Goal: Transaction & Acquisition: Purchase product/service

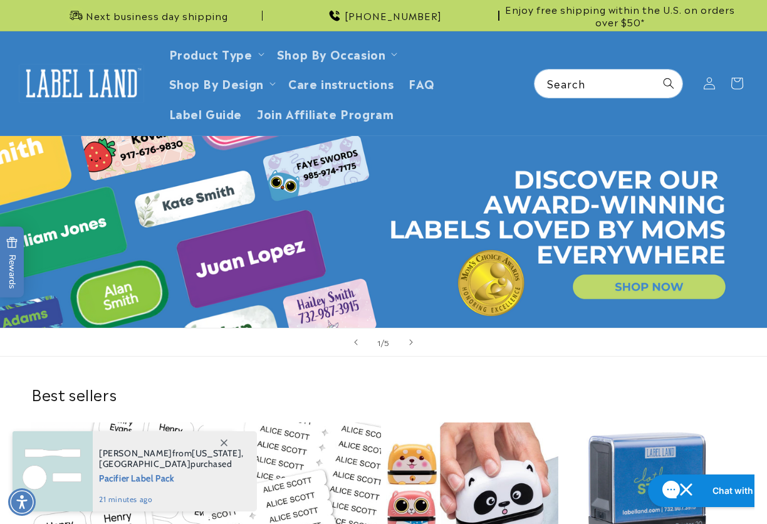
click at [222, 423] on icon at bounding box center [224, 443] width 7 height 7
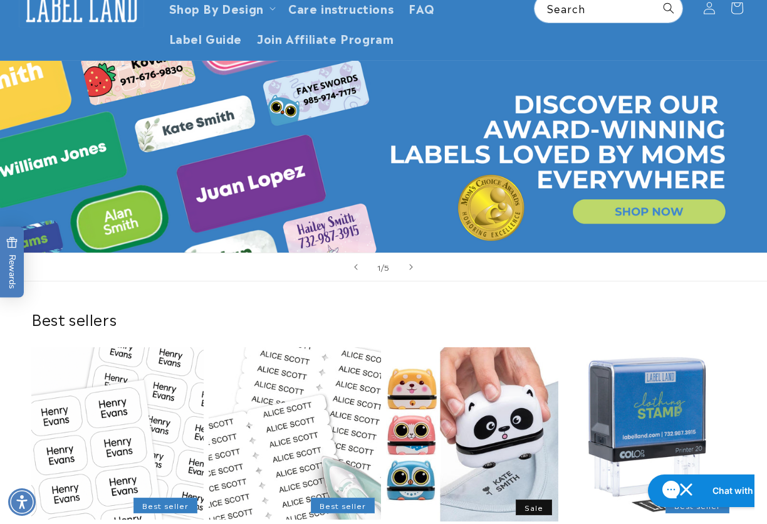
scroll to position [188, 0]
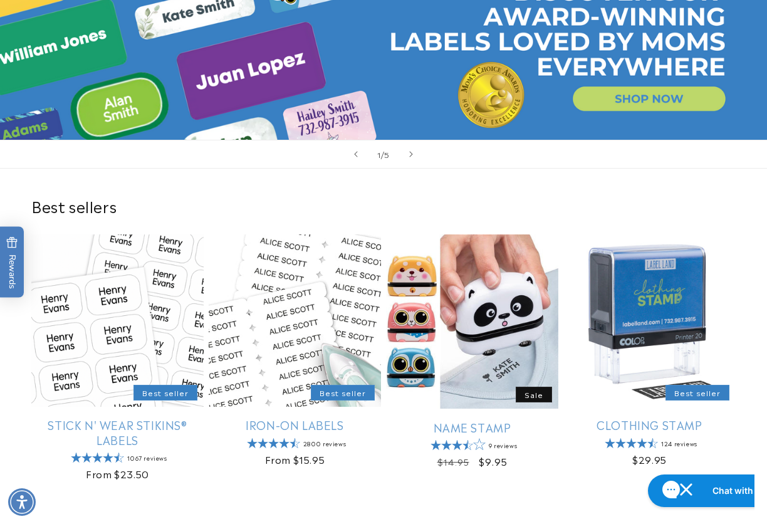
click at [746, 204] on div "Best sellers" at bounding box center [383, 205] width 767 height 19
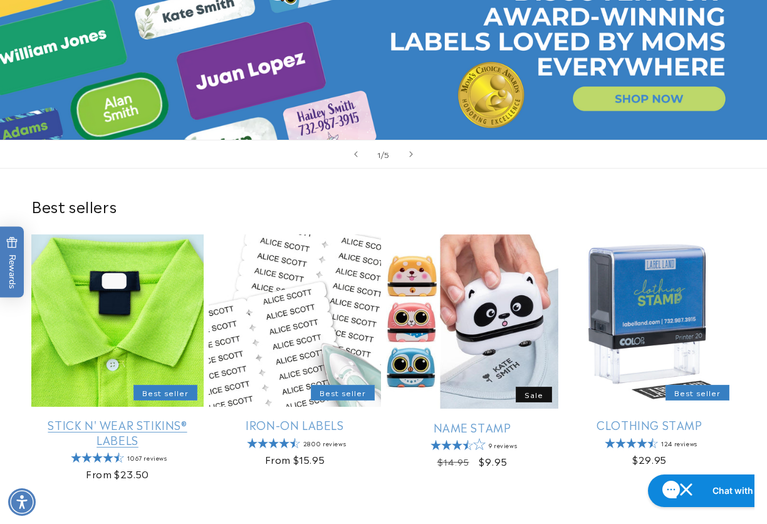
click at [58, 418] on link "Stick N' Wear Stikins® Labels" at bounding box center [117, 432] width 172 height 29
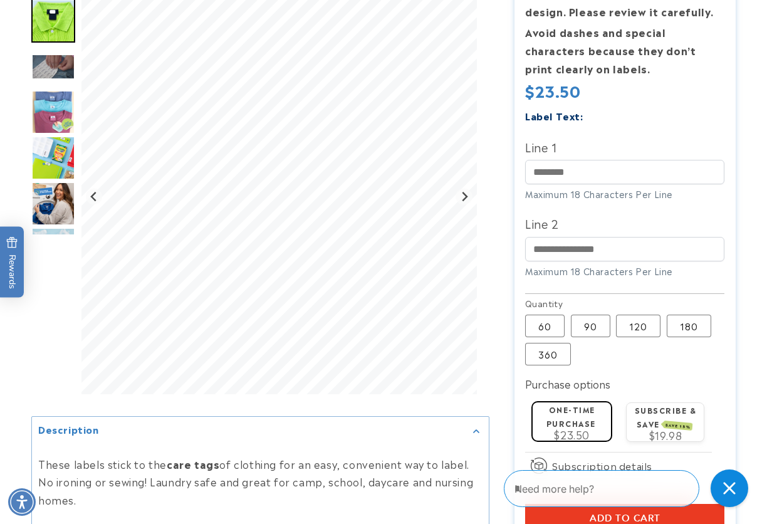
scroll to position [376, 0]
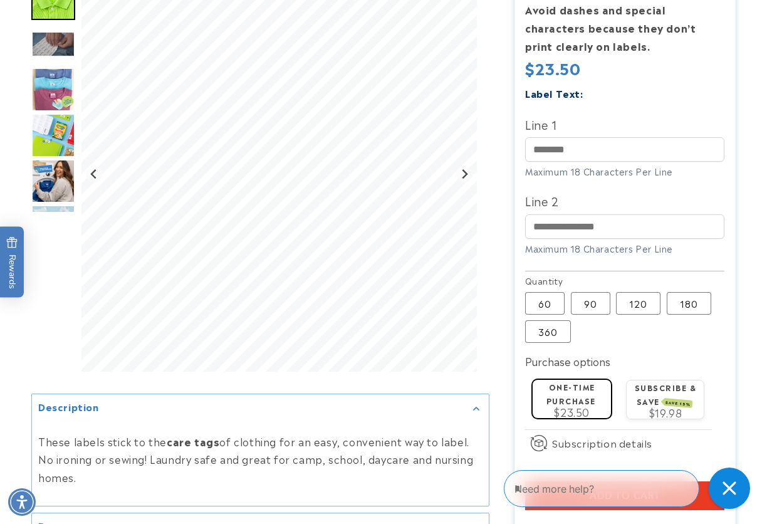
click at [727, 485] on icon "Close gorgias live chat" at bounding box center [729, 488] width 13 height 13
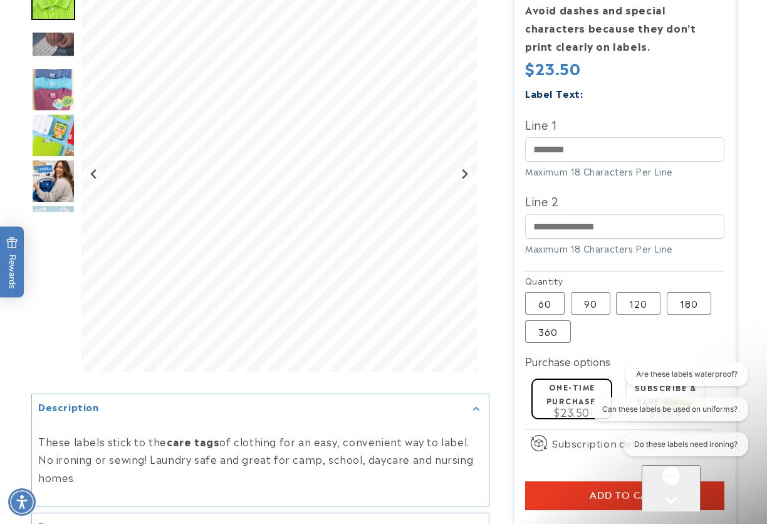
scroll to position [0, 0]
click at [734, 516] on icon "Open gorgias live chat" at bounding box center [730, 522] width 13 height 13
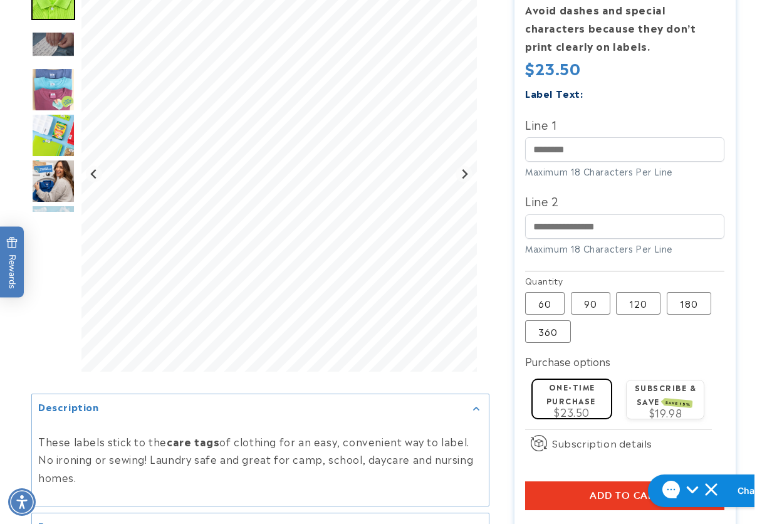
click at [756, 268] on div at bounding box center [383, 195] width 767 height 836
click at [757, 272] on div at bounding box center [383, 195] width 767 height 836
click at [594, 310] on label "90 Variant sold out or unavailable" at bounding box center [591, 303] width 40 height 23
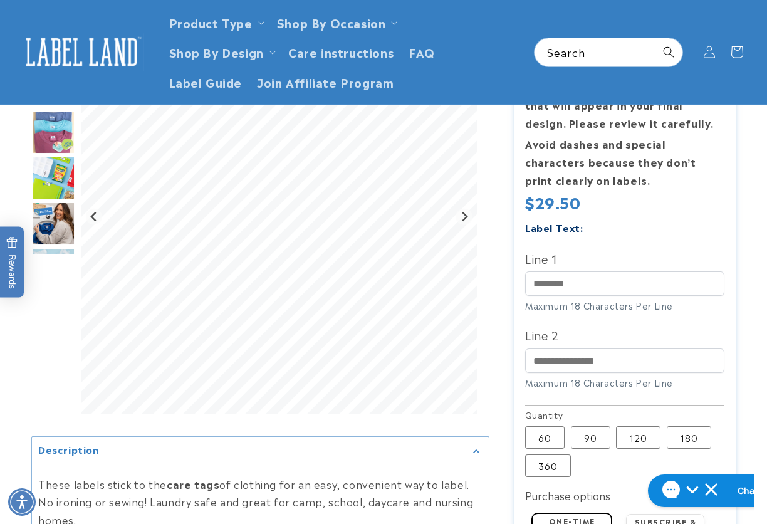
scroll to position [125, 0]
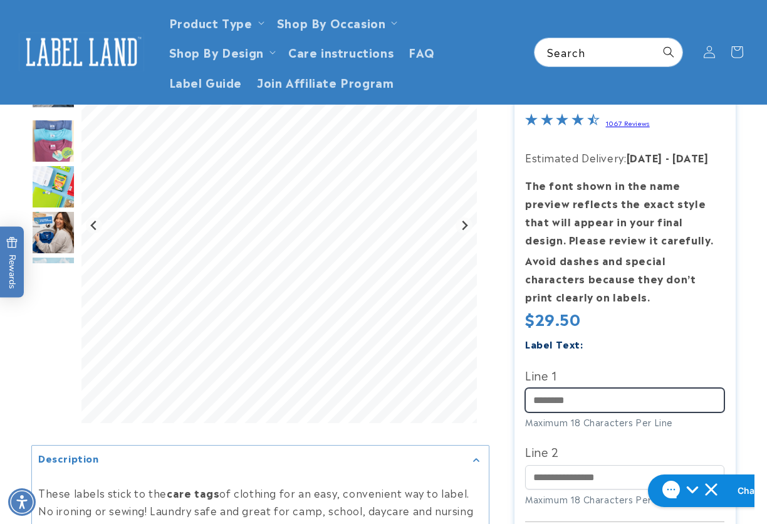
click at [574, 393] on input "Line 1" at bounding box center [624, 400] width 199 height 24
type input "****"
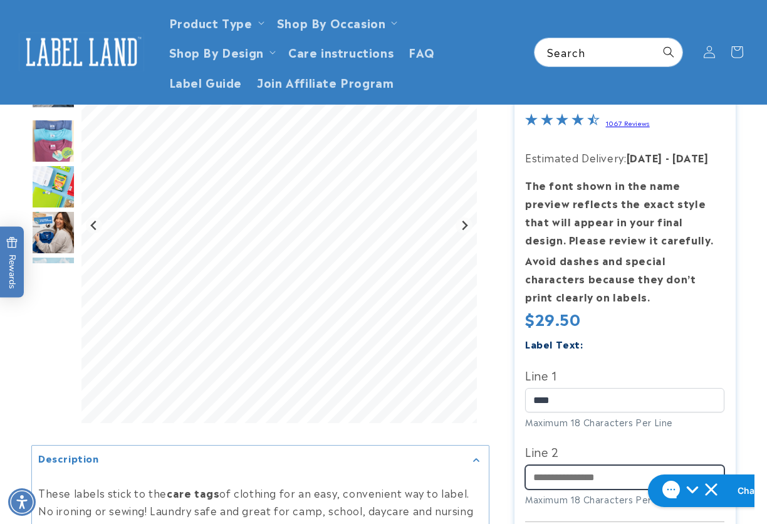
click at [591, 475] on input "Line 2" at bounding box center [624, 477] width 199 height 24
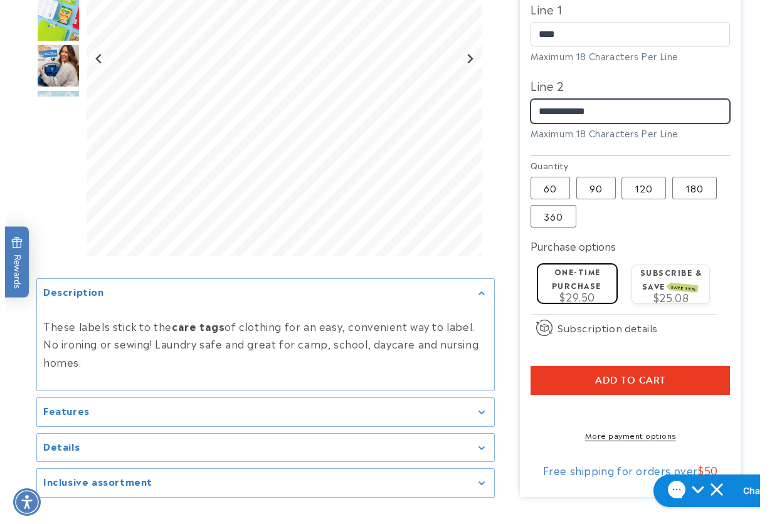
scroll to position [502, 0]
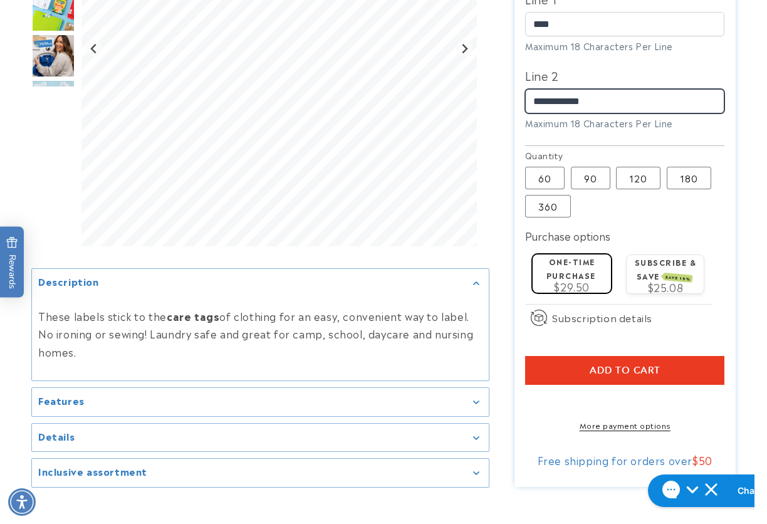
type input "**********"
click at [545, 369] on button "Add to cart" at bounding box center [624, 370] width 199 height 29
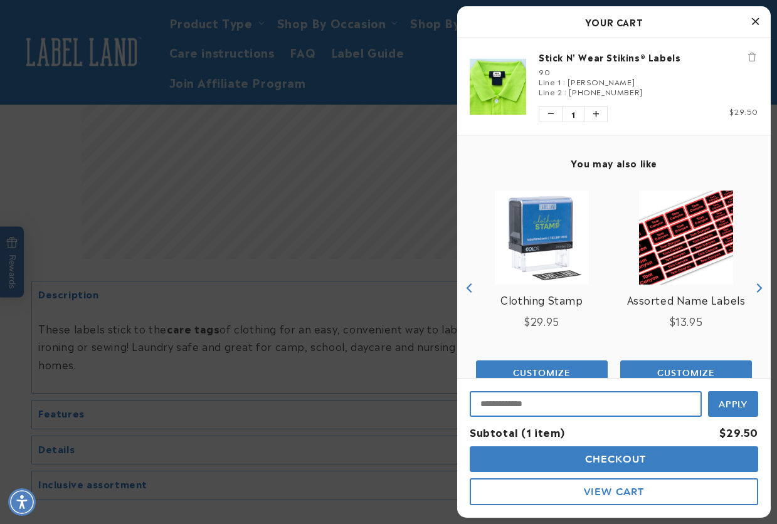
click at [545, 409] on input "Input Discount" at bounding box center [586, 404] width 232 height 26
type input "*****"
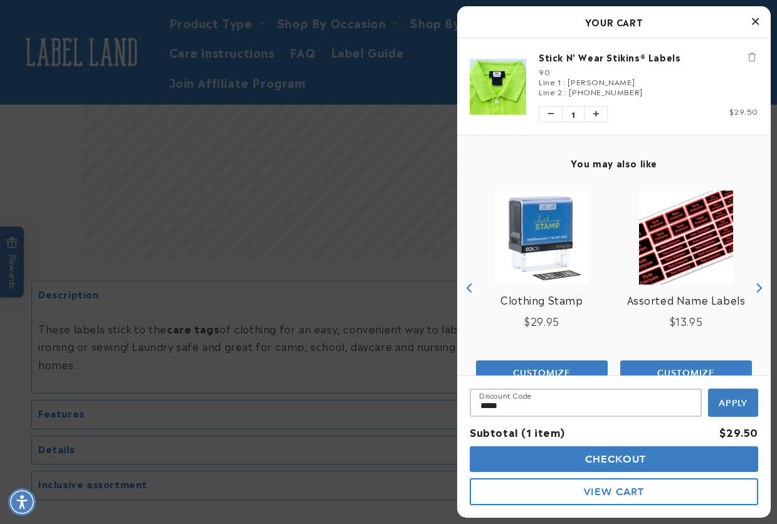
click at [743, 410] on button "Apply" at bounding box center [733, 403] width 50 height 28
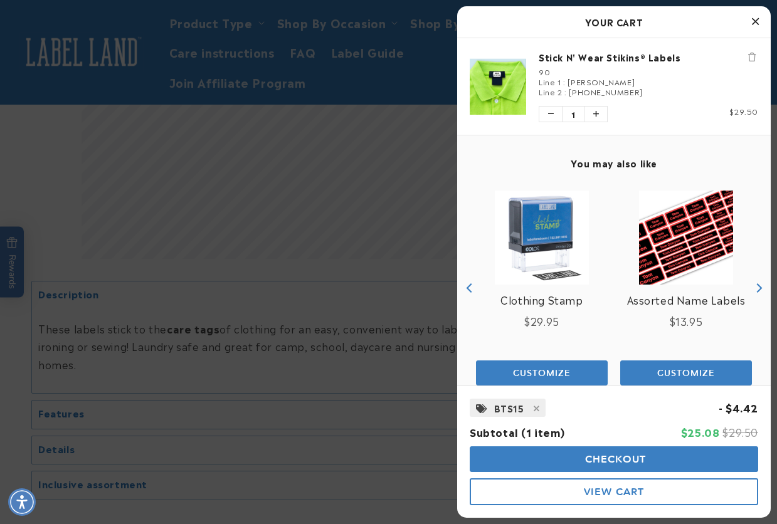
click at [599, 460] on span "Checkout" at bounding box center [614, 459] width 65 height 12
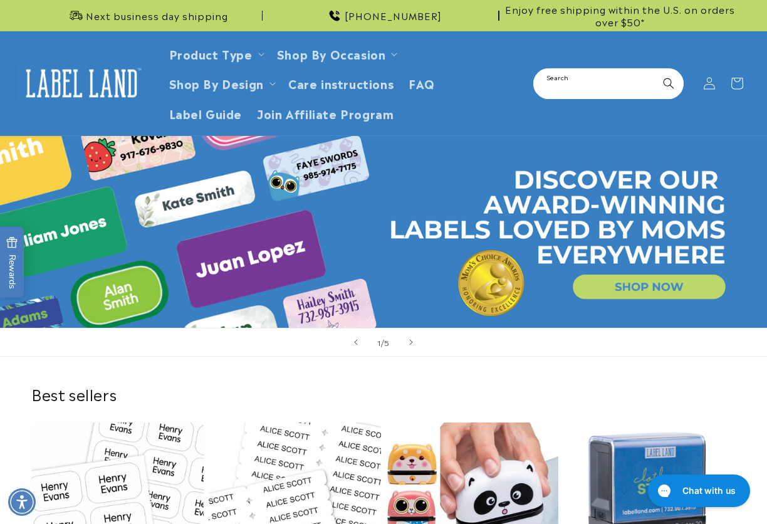
click at [581, 85] on input "Search" at bounding box center [609, 84] width 148 height 28
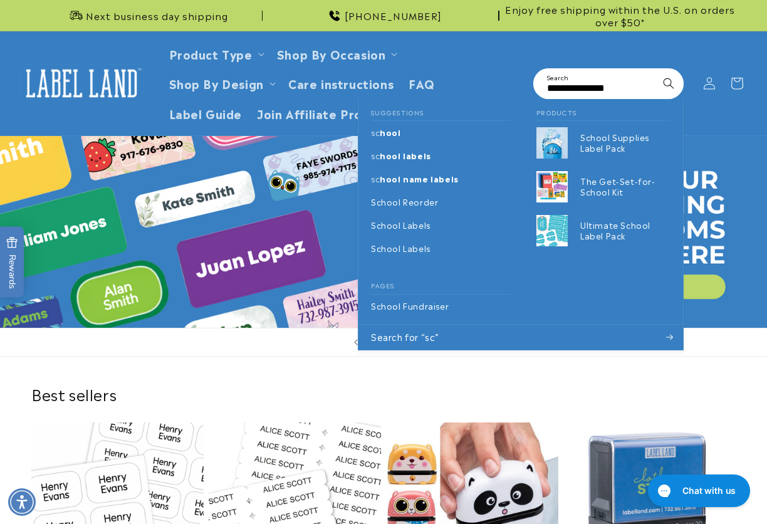
scroll to position [0, 3]
type input "**********"
click at [655, 70] on button "Search" at bounding box center [669, 84] width 28 height 28
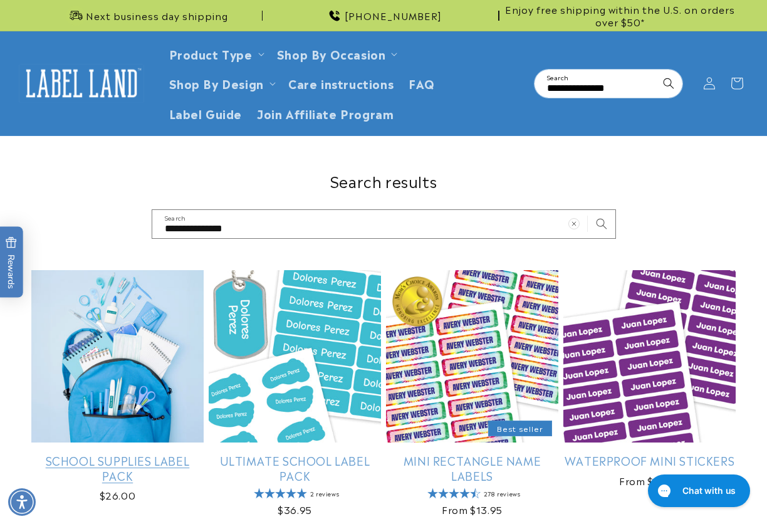
click at [152, 453] on link "School Supplies Label Pack" at bounding box center [117, 467] width 172 height 29
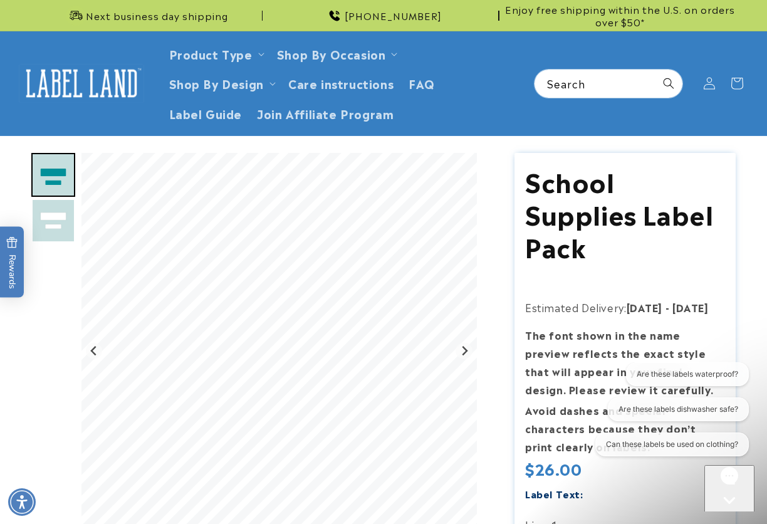
click at [561, 81] on input "Search" at bounding box center [609, 84] width 148 height 28
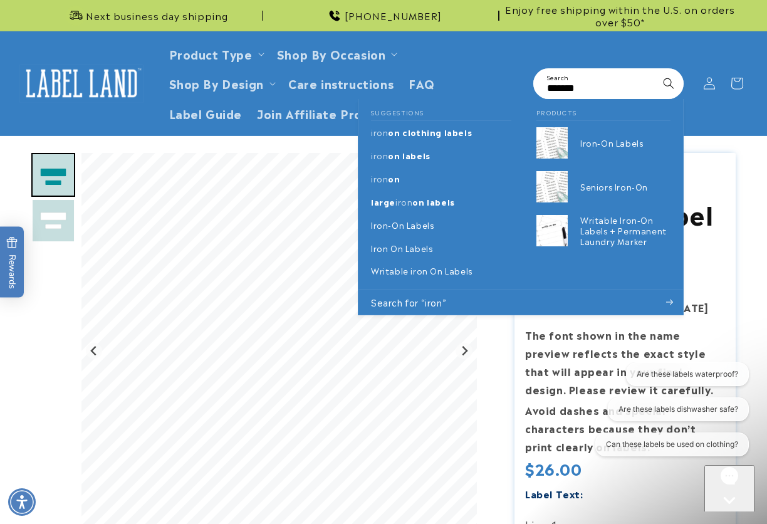
type input "*******"
click at [655, 70] on button "Search" at bounding box center [669, 84] width 28 height 28
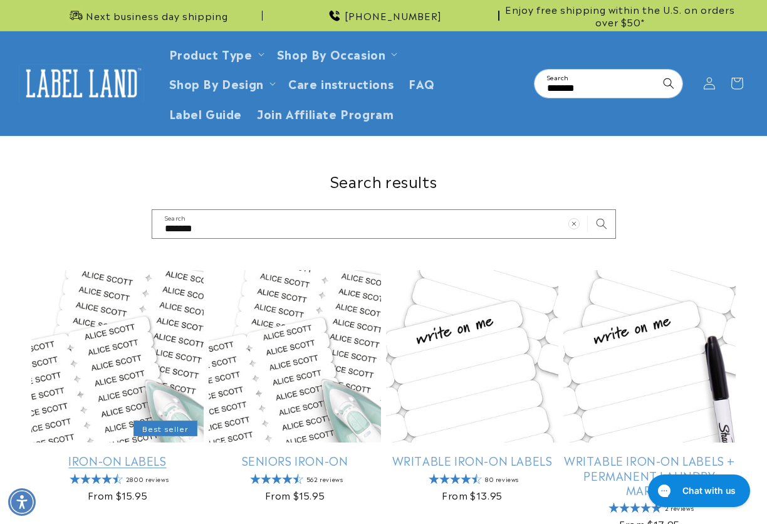
click at [109, 453] on link "Iron-On Labels" at bounding box center [117, 460] width 172 height 14
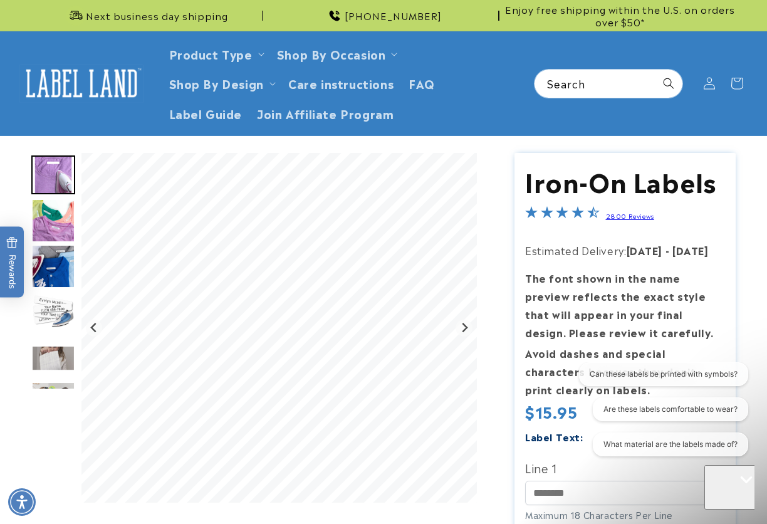
click at [85, 84] on img at bounding box center [81, 83] width 125 height 39
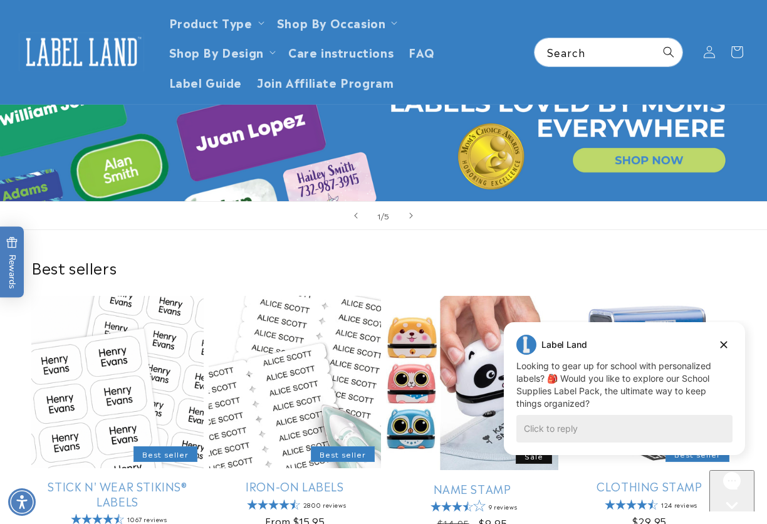
scroll to position [125, 0]
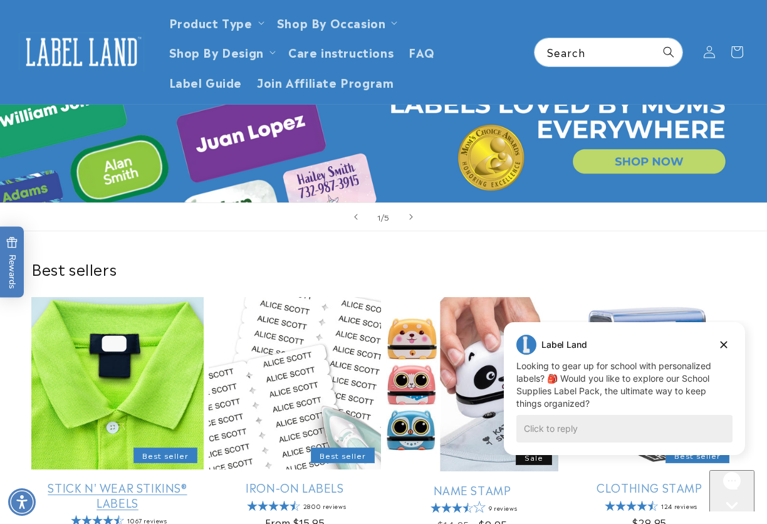
click at [111, 480] on link "Stick N' Wear Stikins® Labels" at bounding box center [117, 494] width 172 height 29
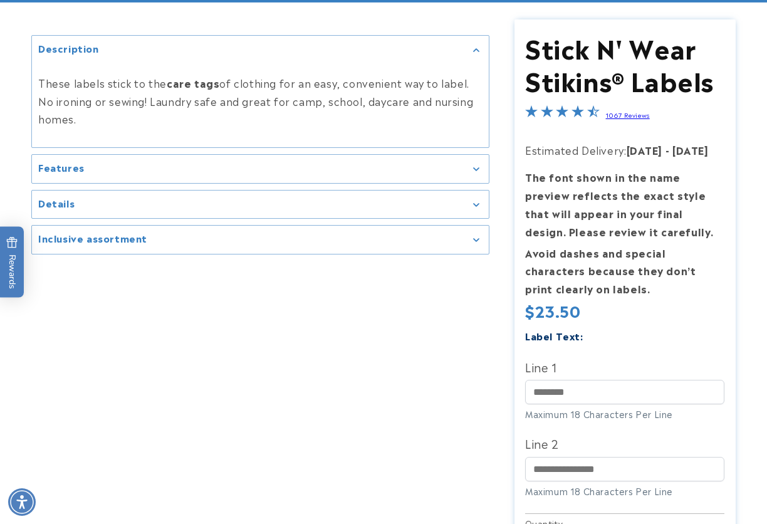
scroll to position [251, 0]
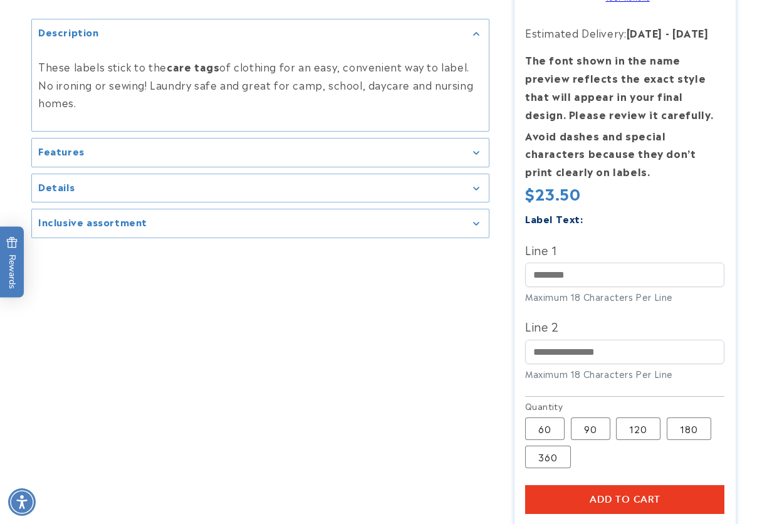
click at [582, 290] on div "Line 1 Maximum 18 Characters Per Line" at bounding box center [624, 272] width 199 height 64
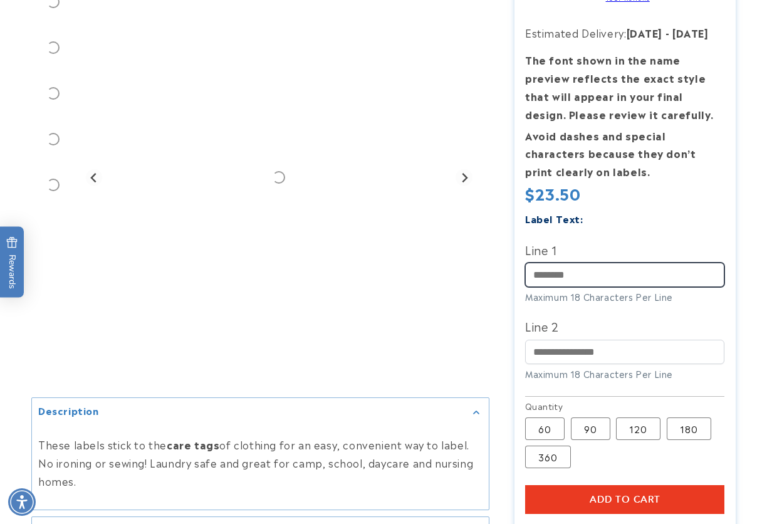
click at [585, 278] on input "Line 1" at bounding box center [624, 275] width 199 height 24
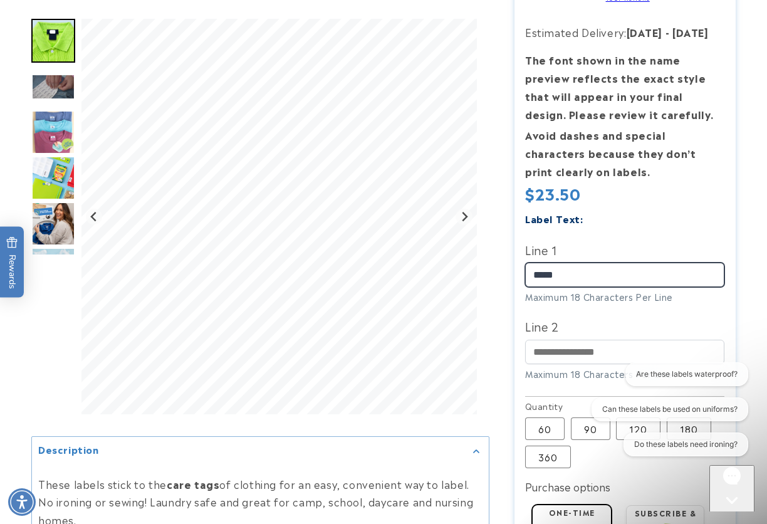
scroll to position [0, 0]
type input "**********"
click at [584, 269] on input "**********" at bounding box center [624, 275] width 199 height 24
click at [597, 429] on div "Are these labels waterproof? Can these labels be used on uniforms? Do these lab…" at bounding box center [667, 411] width 161 height 99
click at [588, 433] on div "Are these labels waterproof? Can these labels be used on uniforms? Do these lab…" at bounding box center [667, 411] width 161 height 99
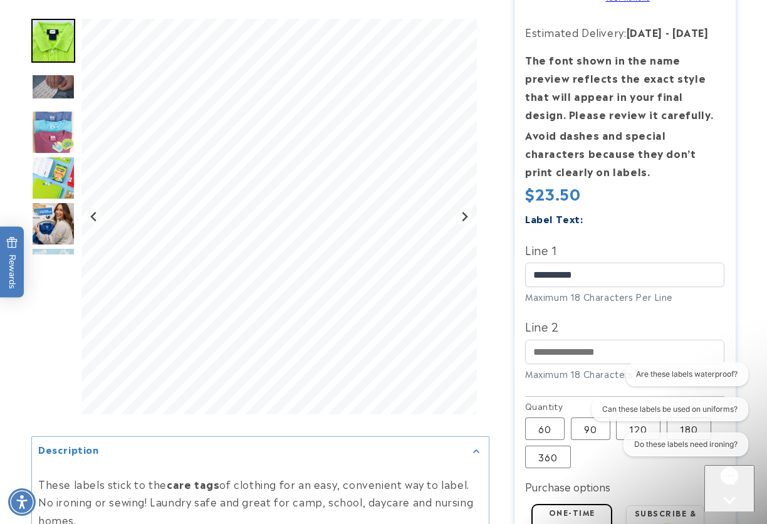
click at [743, 491] on button "Chat with us" at bounding box center [730, 511] width 50 height 93
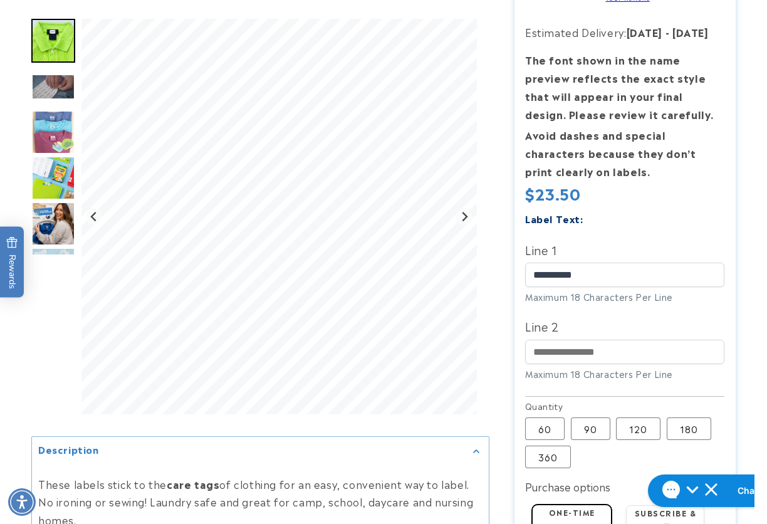
click at [611, 437] on fieldset "Quantity 60 Variant sold out or unavailable 90 Variant sold out or unavailable …" at bounding box center [624, 435] width 199 height 70
click at [594, 435] on label "90 Variant sold out or unavailable" at bounding box center [591, 429] width 40 height 23
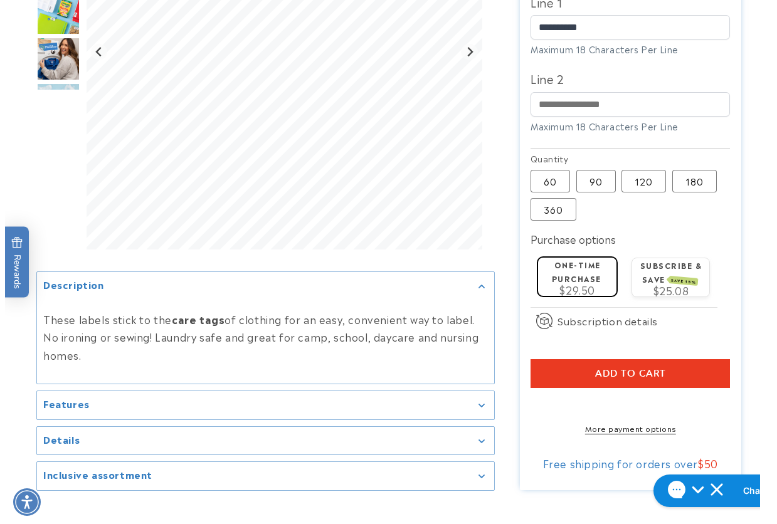
scroll to position [564, 0]
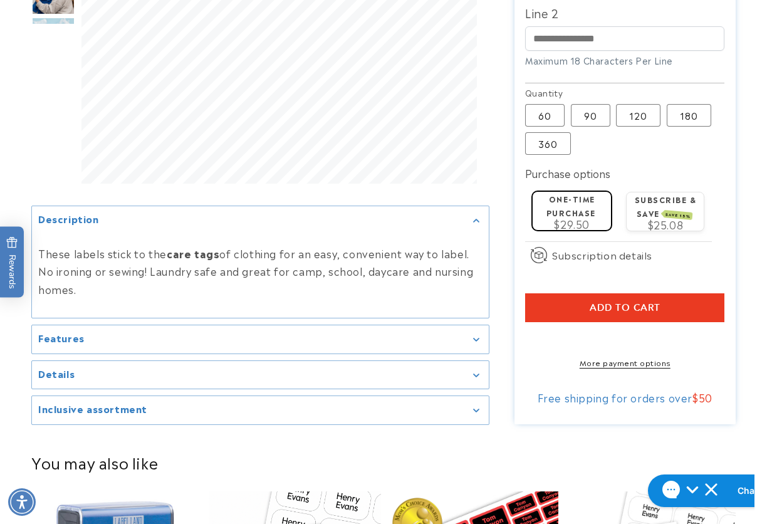
click at [552, 308] on button "Add to cart" at bounding box center [624, 307] width 199 height 29
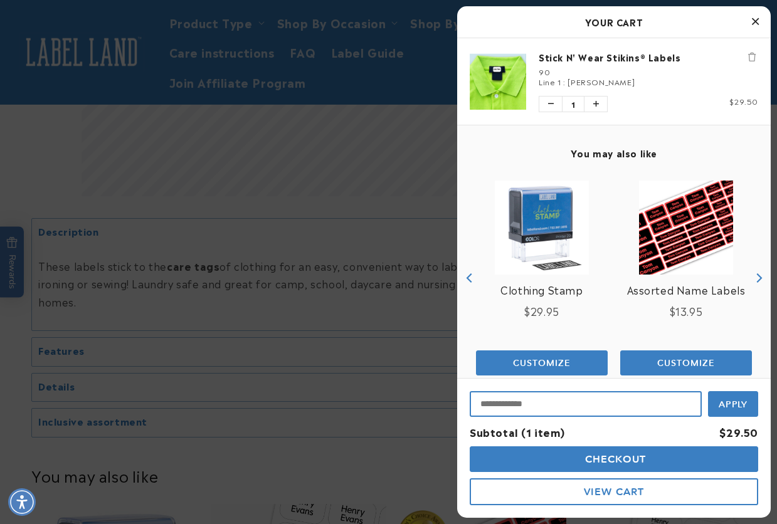
click at [502, 399] on input "Input Discount" at bounding box center [586, 404] width 232 height 26
type input "*****"
click at [708, 389] on button "Apply" at bounding box center [733, 403] width 50 height 28
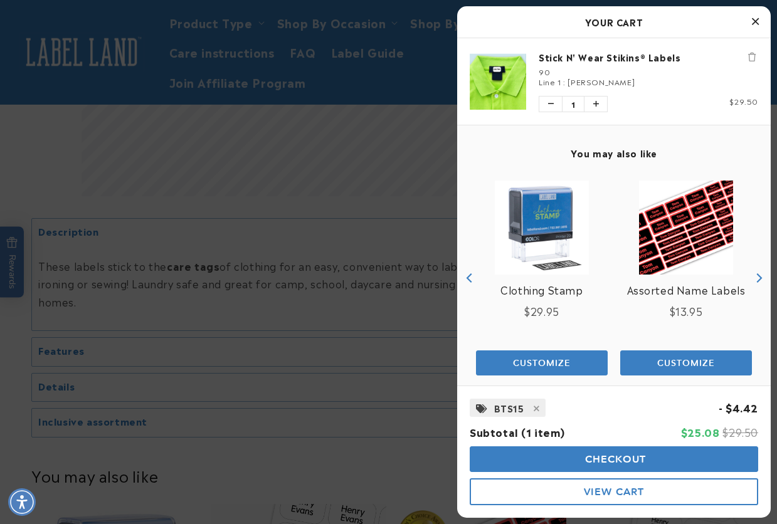
click at [582, 457] on span "Checkout" at bounding box center [614, 459] width 65 height 12
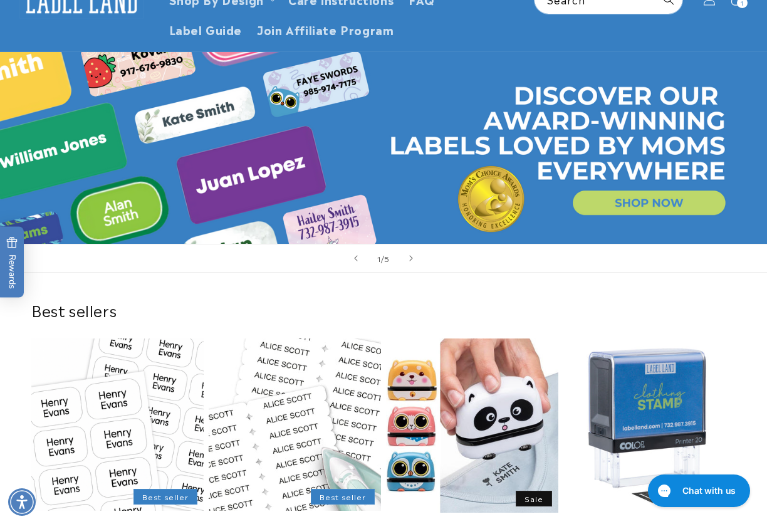
scroll to position [251, 0]
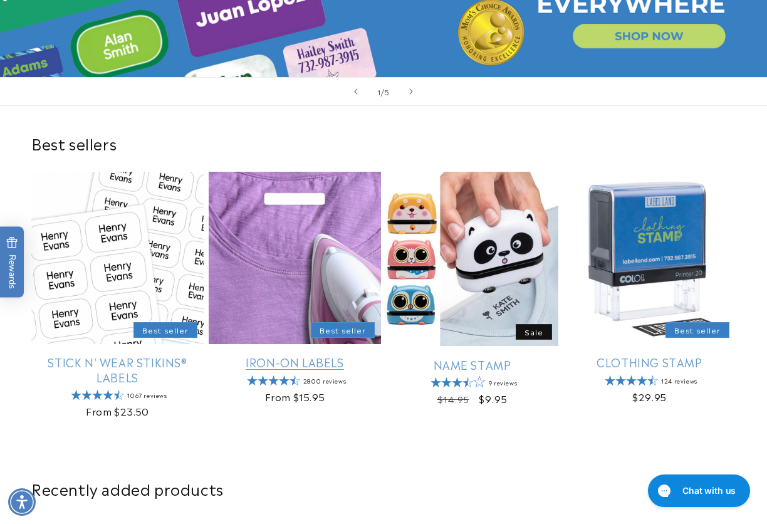
click at [282, 355] on link "Iron-On Labels" at bounding box center [295, 362] width 172 height 14
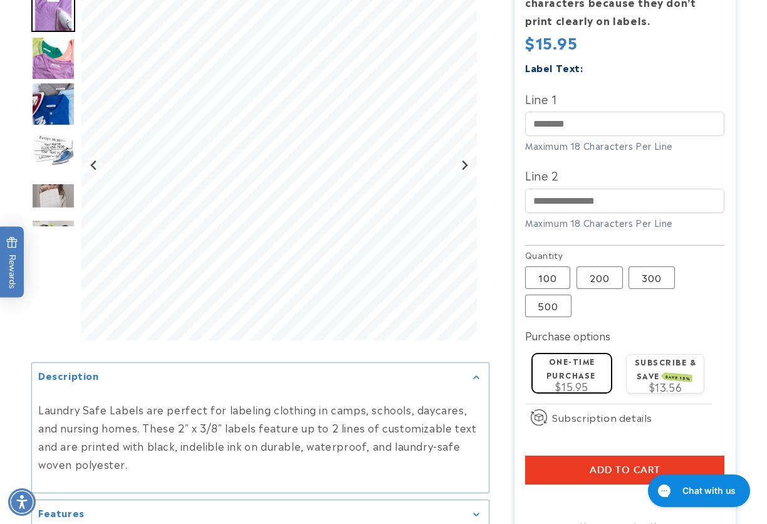
scroll to position [376, 0]
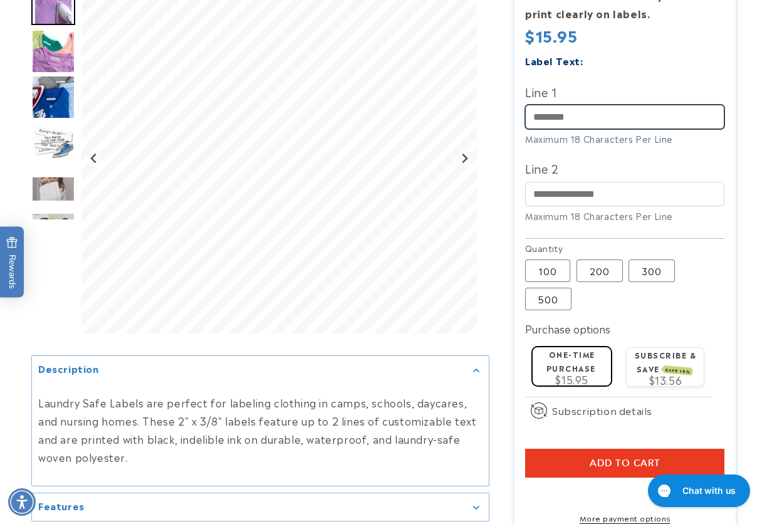
click at [561, 119] on input "Line 1" at bounding box center [624, 117] width 199 height 24
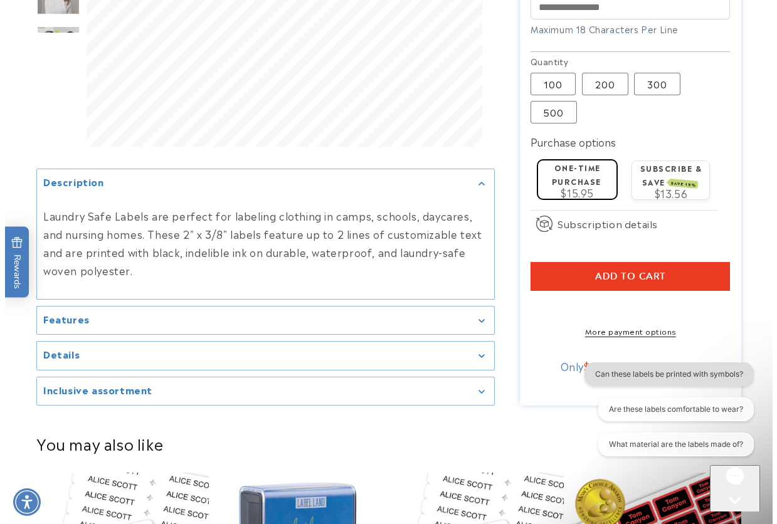
scroll to position [564, 0]
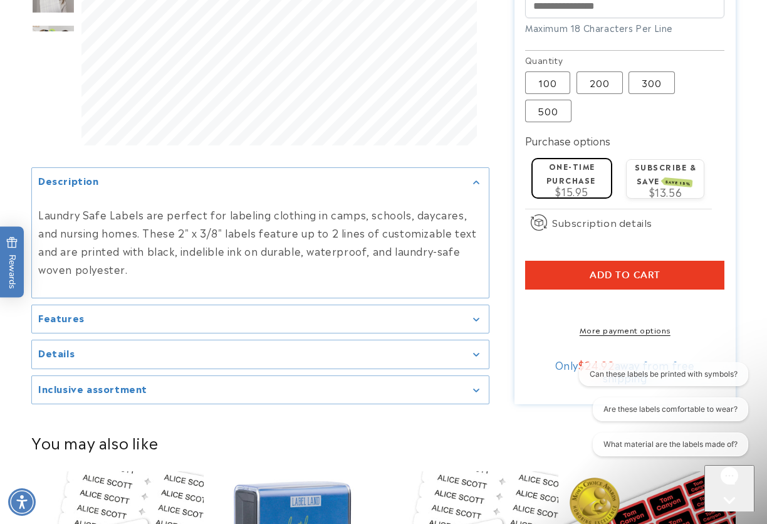
type input "**********"
click at [568, 268] on button "Add to cart" at bounding box center [624, 275] width 199 height 29
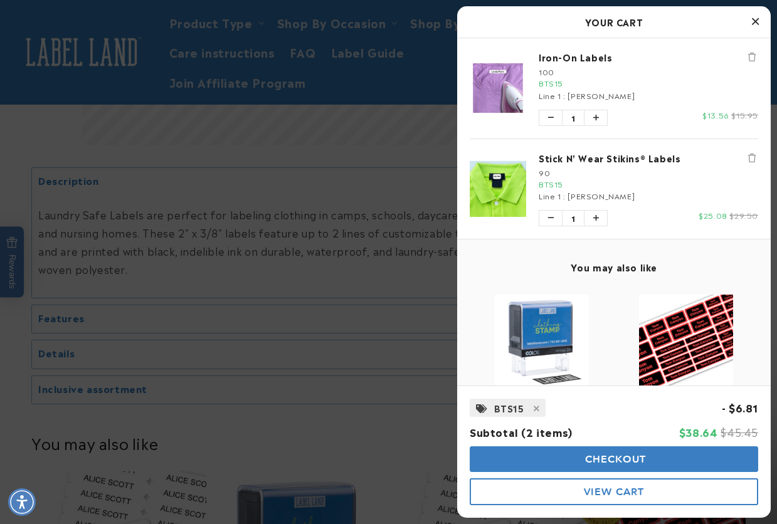
click at [586, 458] on span "Checkout" at bounding box center [614, 459] width 65 height 12
